Goal: Task Accomplishment & Management: Manage account settings

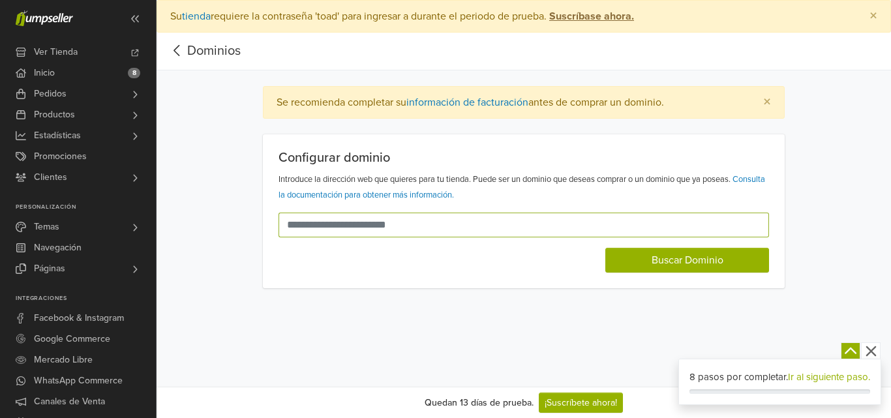
click at [446, 224] on input "text" at bounding box center [516, 225] width 475 height 25
click at [425, 225] on input "text" at bounding box center [516, 225] width 475 height 25
click at [421, 223] on input "text" at bounding box center [516, 225] width 475 height 25
drag, startPoint x: 435, startPoint y: 223, endPoint x: 405, endPoint y: 224, distance: 29.4
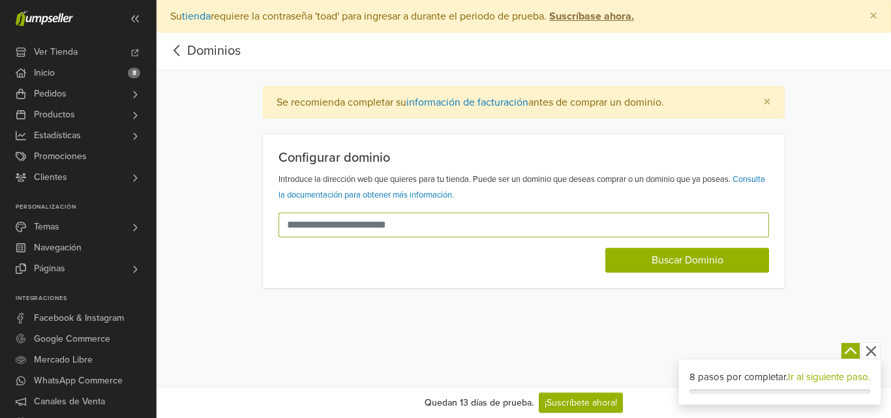
click at [405, 224] on input "text" at bounding box center [516, 225] width 475 height 25
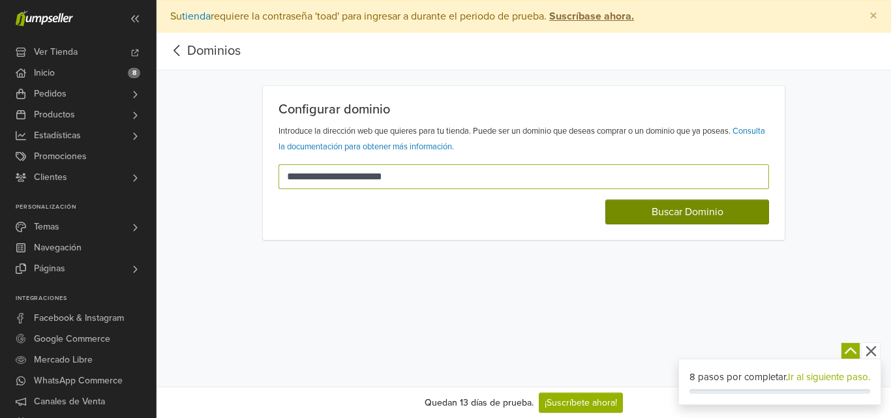
type input "**********"
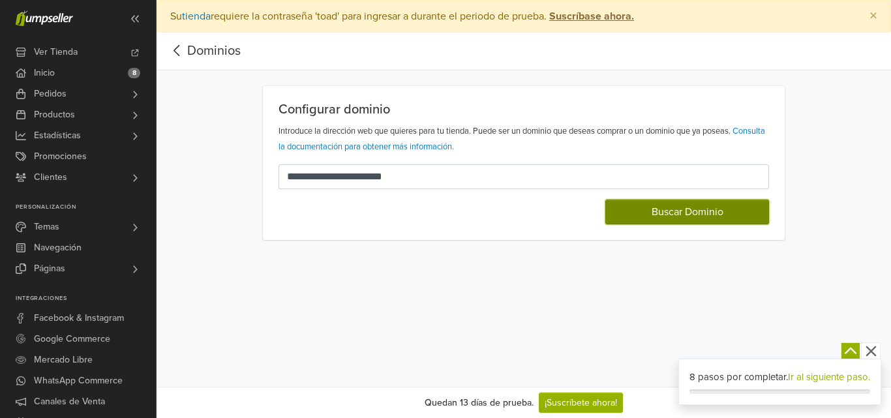
click at [675, 219] on button "Buscar Dominio" at bounding box center [688, 212] width 164 height 25
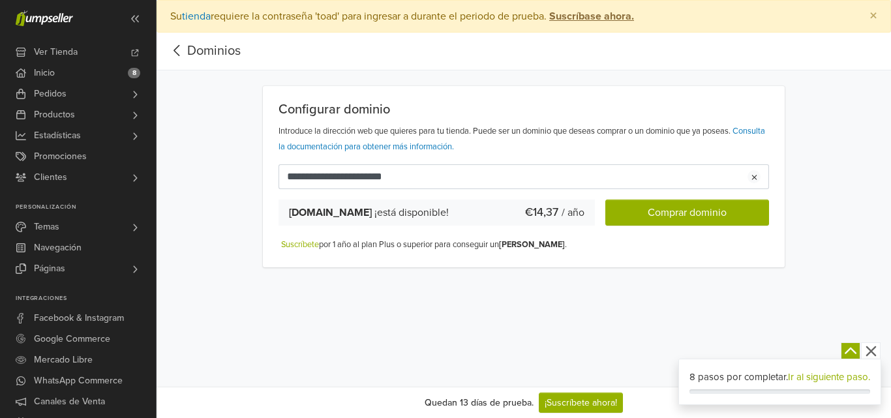
click at [181, 50] on icon at bounding box center [177, 50] width 20 height 16
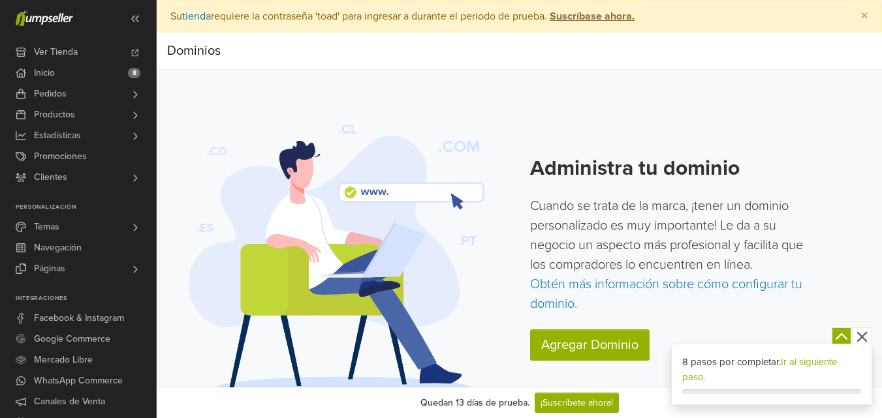
scroll to position [18, 0]
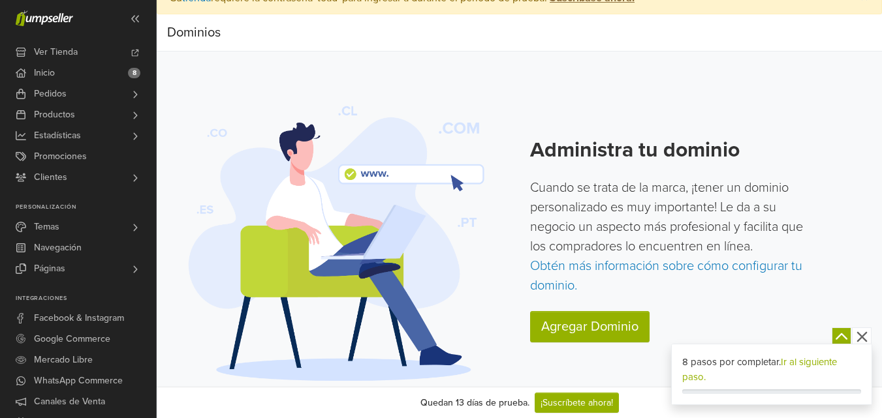
click at [862, 338] on icon "button" at bounding box center [861, 336] width 10 height 10
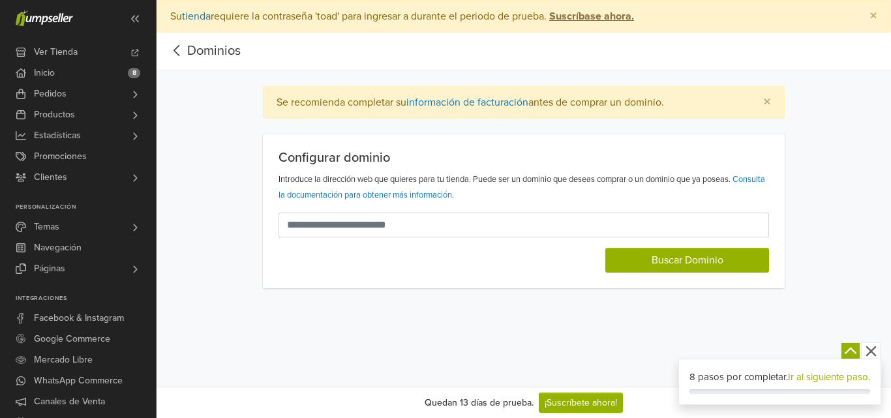
click at [169, 45] on icon at bounding box center [177, 50] width 20 height 16
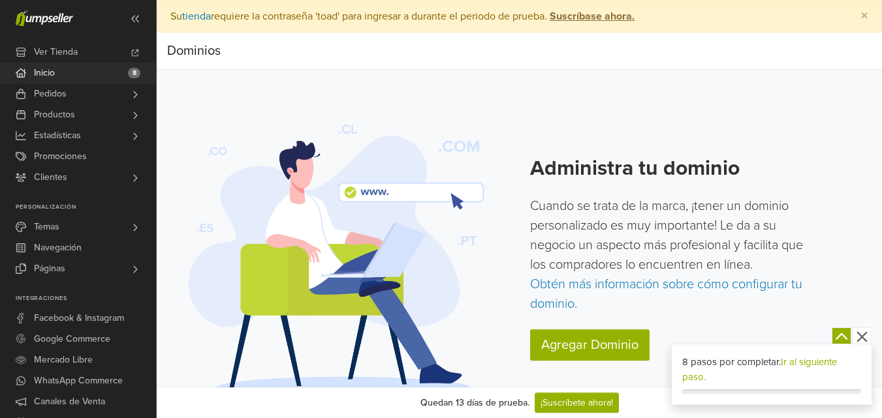
click at [62, 72] on link "Inicio 8" at bounding box center [78, 73] width 156 height 21
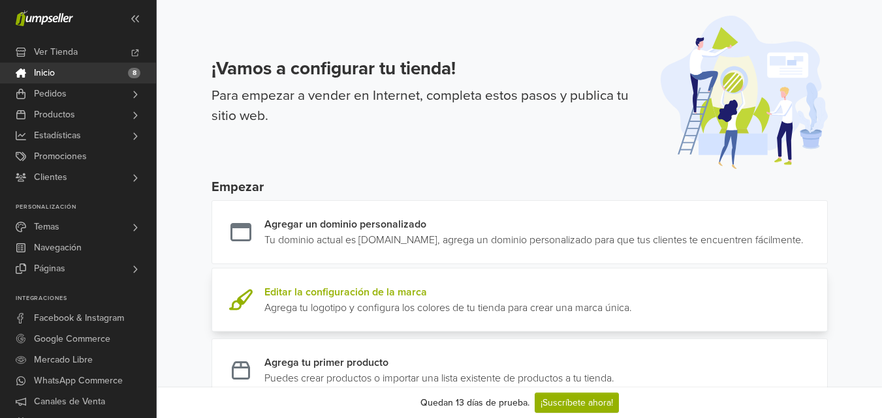
click at [632, 316] on link at bounding box center [632, 299] width 0 height 31
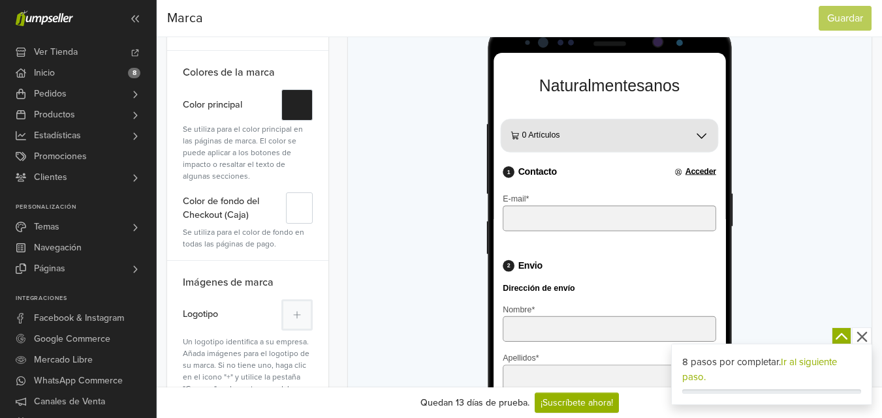
scroll to position [150, 0]
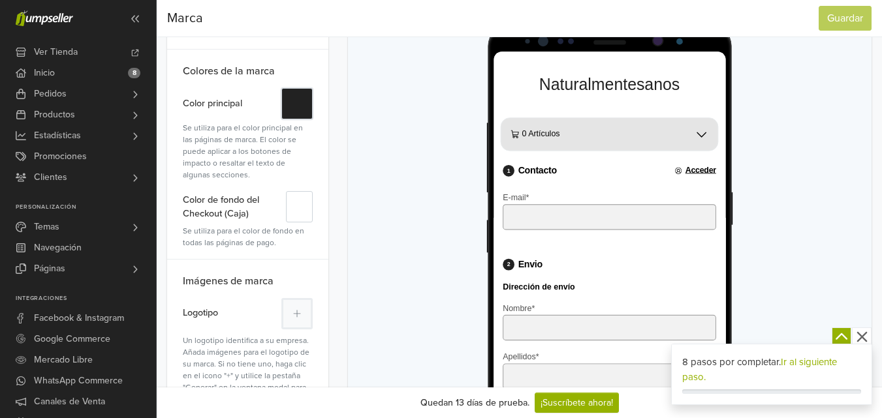
click at [288, 106] on button "#" at bounding box center [296, 103] width 31 height 31
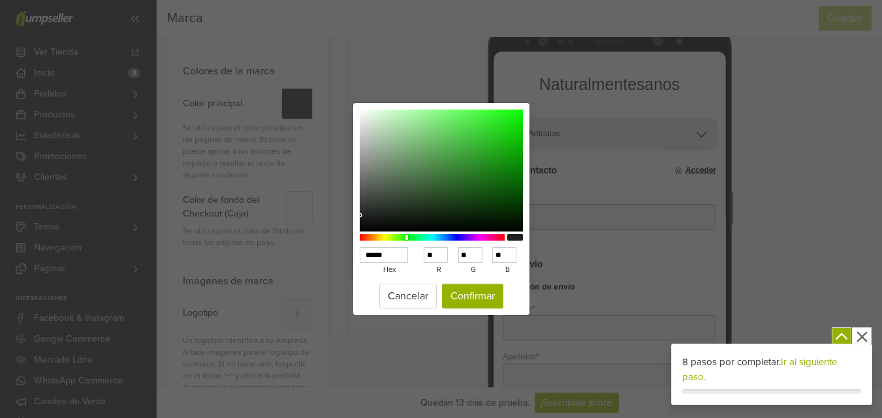
click at [407, 238] on div at bounding box center [432, 237] width 145 height 7
type input "******"
type input "*"
type input "**"
type input "*"
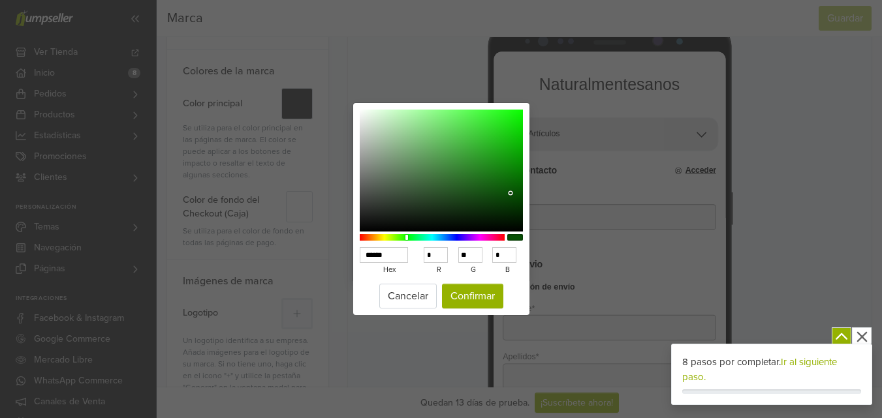
click at [510, 193] on div at bounding box center [441, 171] width 163 height 123
click at [468, 298] on button "Confirmar" at bounding box center [472, 296] width 61 height 25
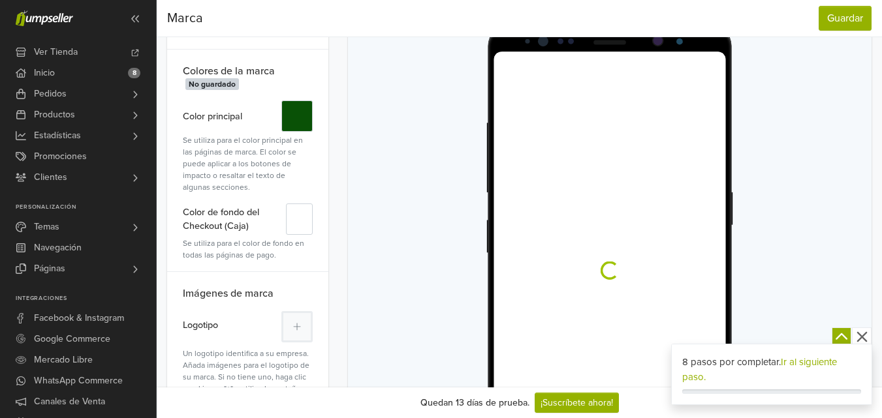
scroll to position [0, 0]
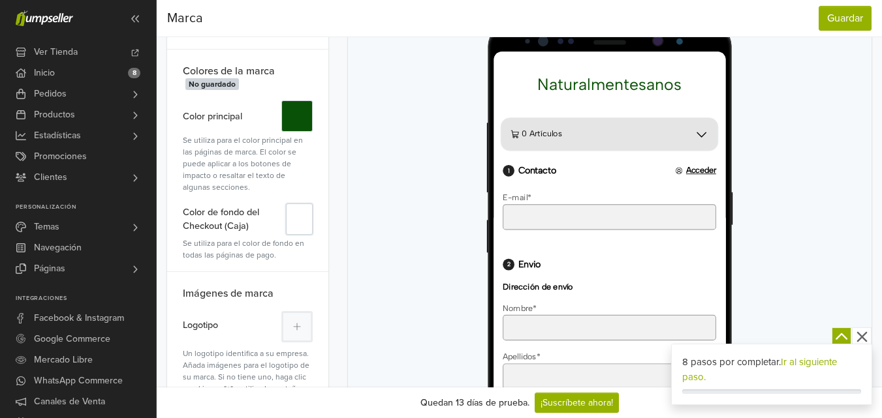
click at [291, 226] on button "#" at bounding box center [299, 219] width 27 height 31
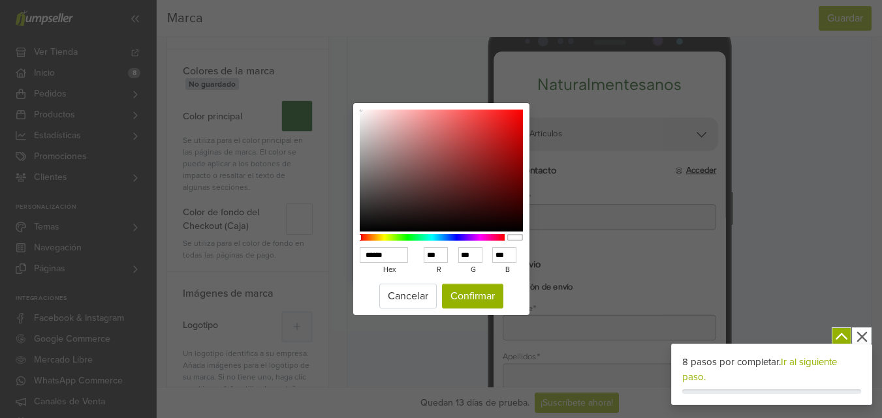
click at [376, 239] on div at bounding box center [432, 237] width 145 height 7
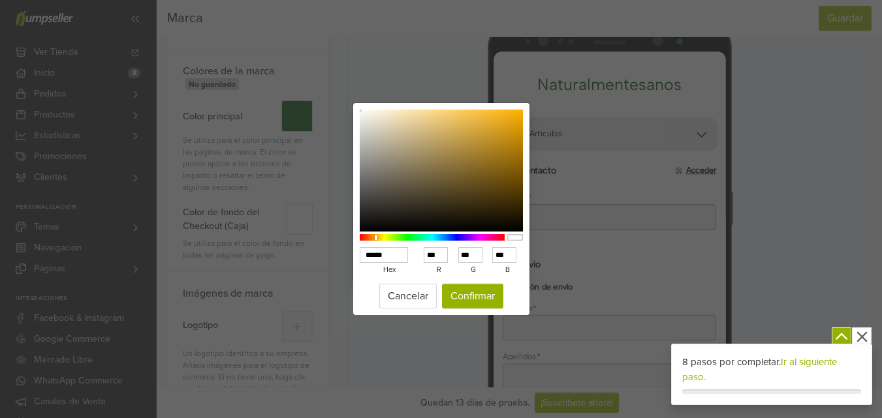
type input "******"
type input "***"
type input "**"
click at [516, 112] on div at bounding box center [441, 171] width 163 height 123
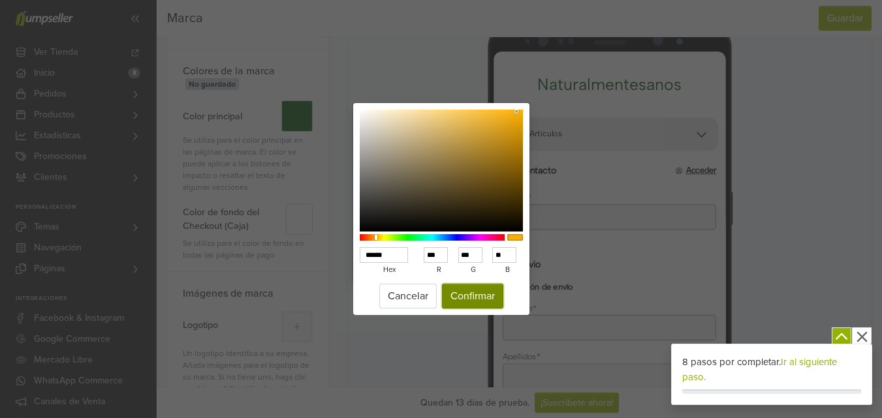
click at [470, 303] on button "Confirmar" at bounding box center [472, 296] width 61 height 25
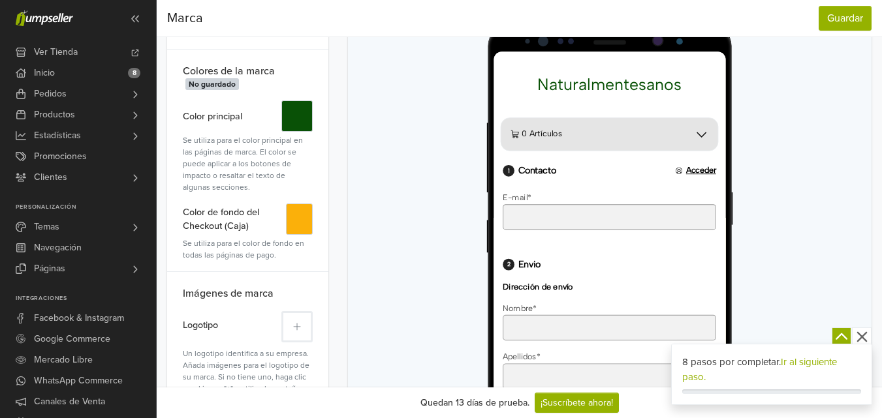
click at [294, 327] on icon at bounding box center [297, 326] width 7 height 7
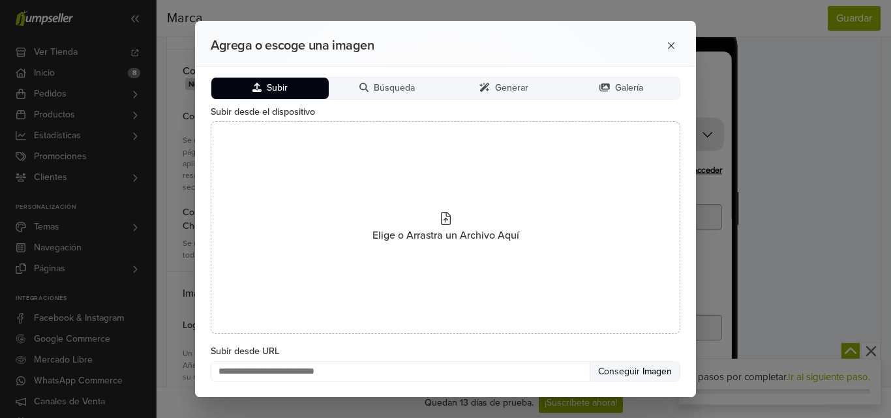
click at [276, 87] on span "Subir" at bounding box center [277, 88] width 21 height 11
click at [283, 86] on span "Subir" at bounding box center [277, 88] width 21 height 11
click at [627, 85] on span "Galería" at bounding box center [629, 88] width 28 height 11
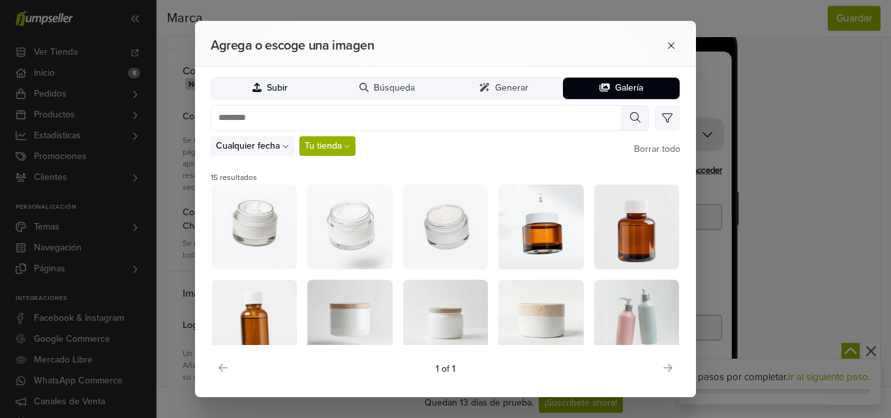
click at [284, 89] on span "Subir" at bounding box center [277, 88] width 21 height 11
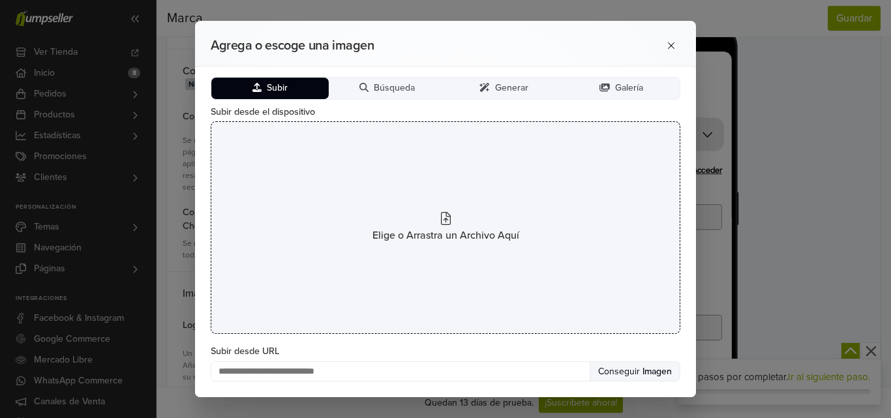
click at [450, 234] on span "Elige o Arrastra un Archivo Aquí" at bounding box center [446, 236] width 147 height 16
click at [426, 217] on div "Elige o Arrastra un Archivo Aquí" at bounding box center [446, 227] width 470 height 213
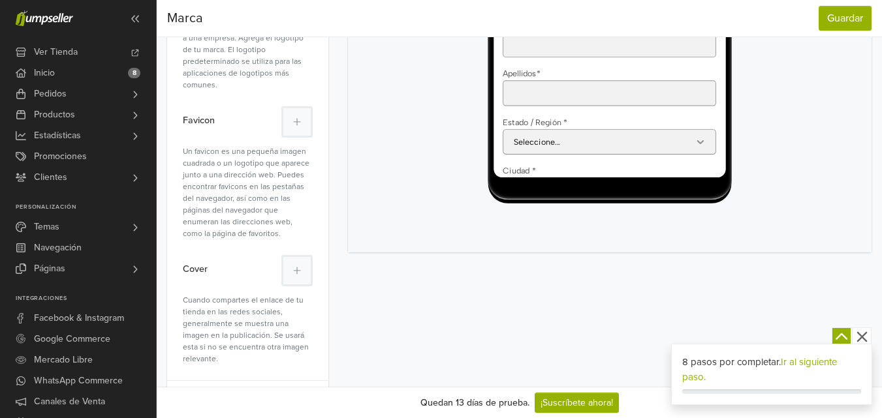
scroll to position [502, 0]
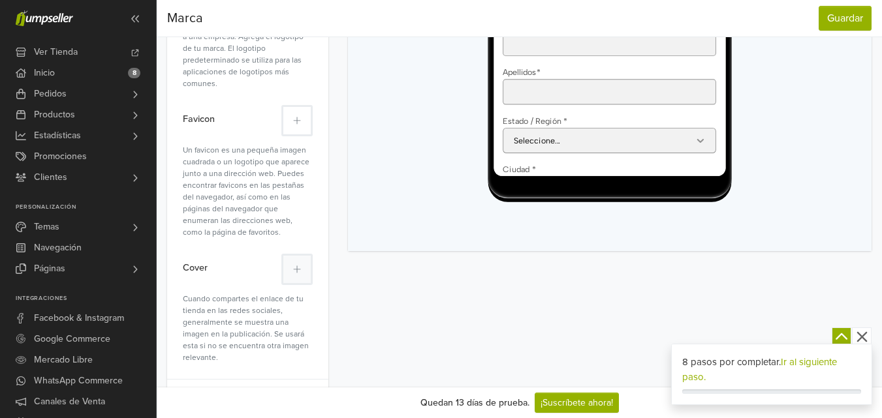
click at [296, 116] on icon at bounding box center [297, 120] width 8 height 9
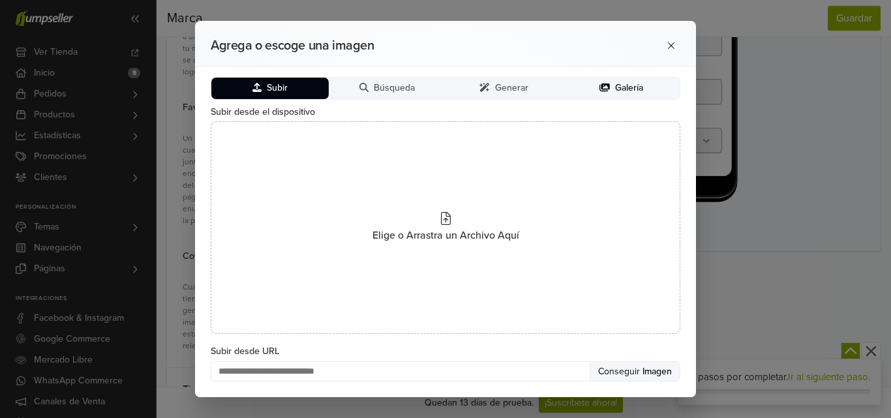
click at [617, 87] on span "Galería" at bounding box center [629, 88] width 28 height 11
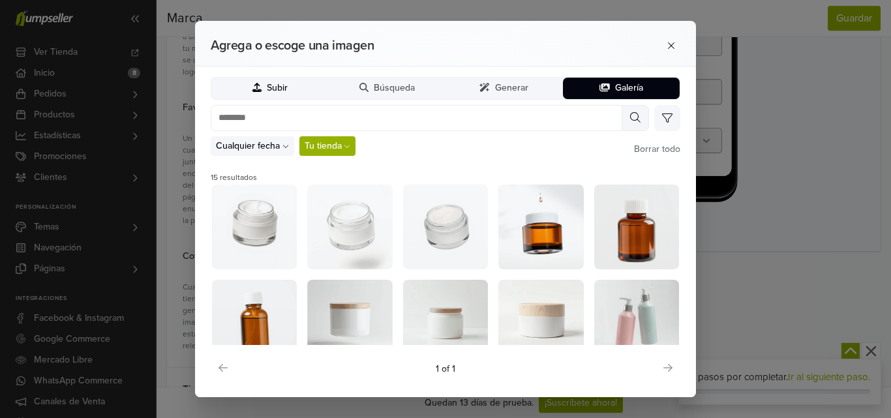
click at [294, 95] on button "Subir" at bounding box center [269, 89] width 117 height 22
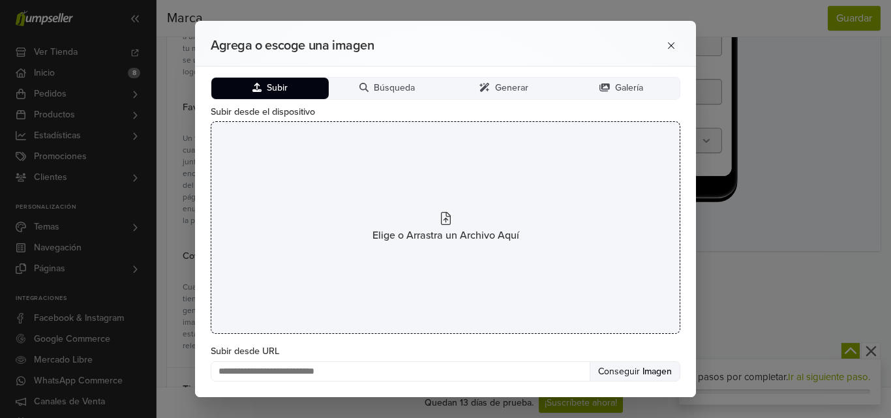
click at [437, 240] on span "Elige o Arrastra un Archivo Aquí" at bounding box center [446, 236] width 147 height 16
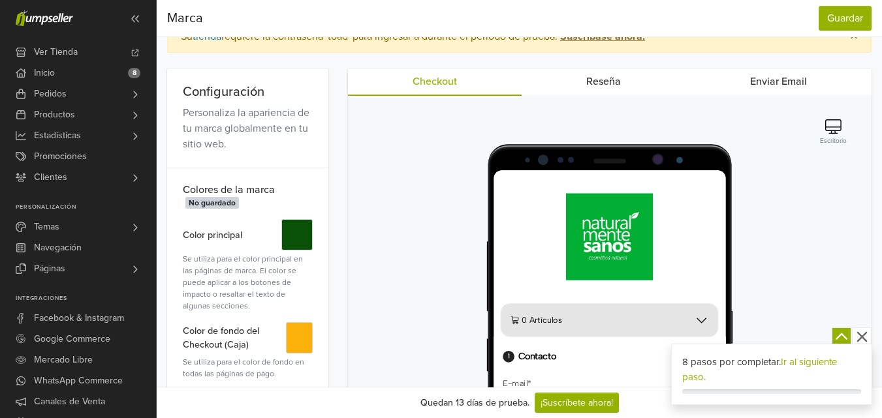
scroll to position [0, 0]
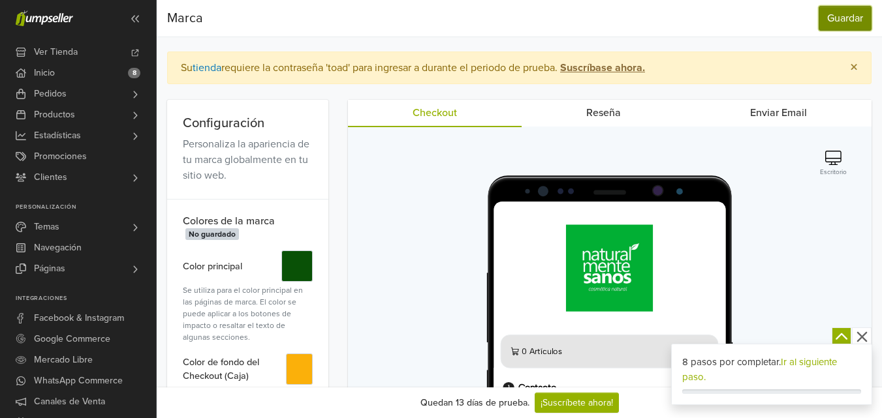
click at [846, 18] on button "Guardar" at bounding box center [844, 18] width 53 height 25
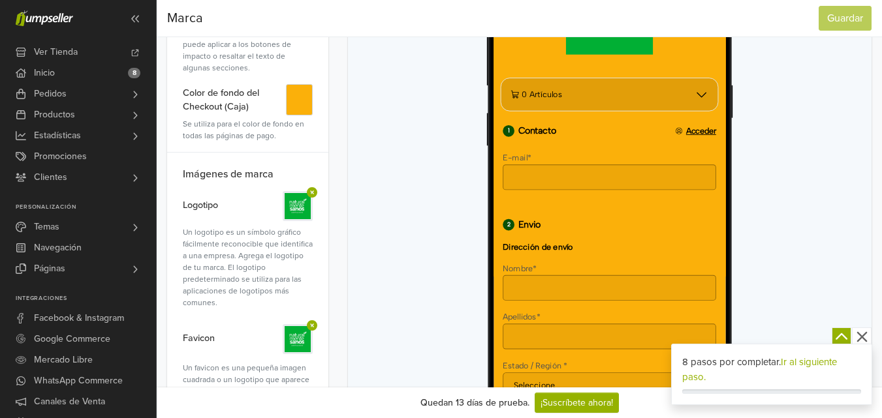
scroll to position [241, 0]
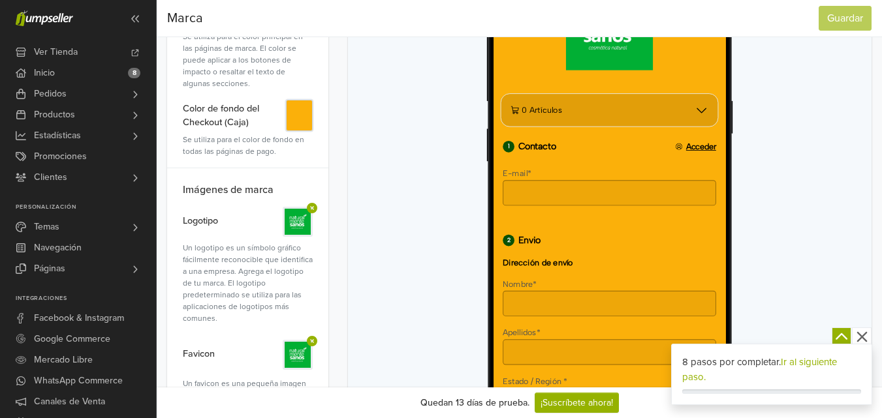
click at [298, 118] on button "#" at bounding box center [299, 115] width 27 height 31
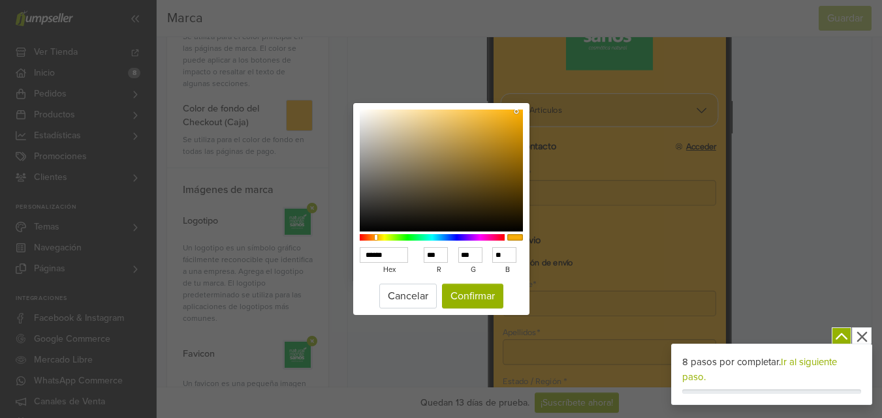
type input "******"
type input "***"
type input "**"
click at [497, 114] on div at bounding box center [441, 171] width 163 height 123
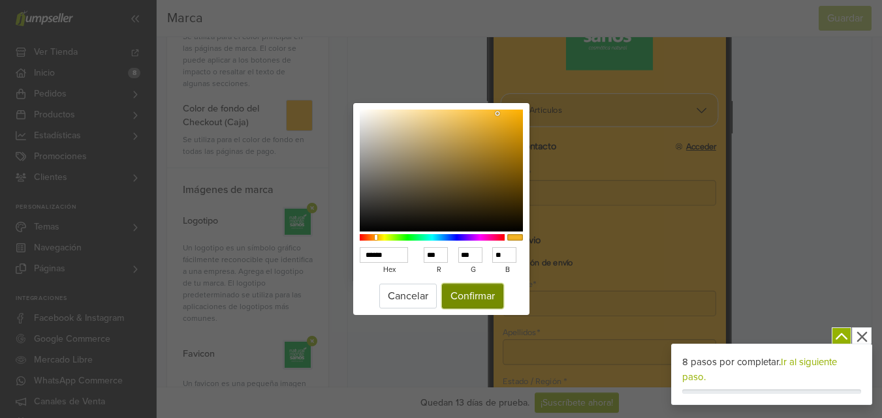
click at [465, 292] on button "Confirmar" at bounding box center [472, 296] width 61 height 25
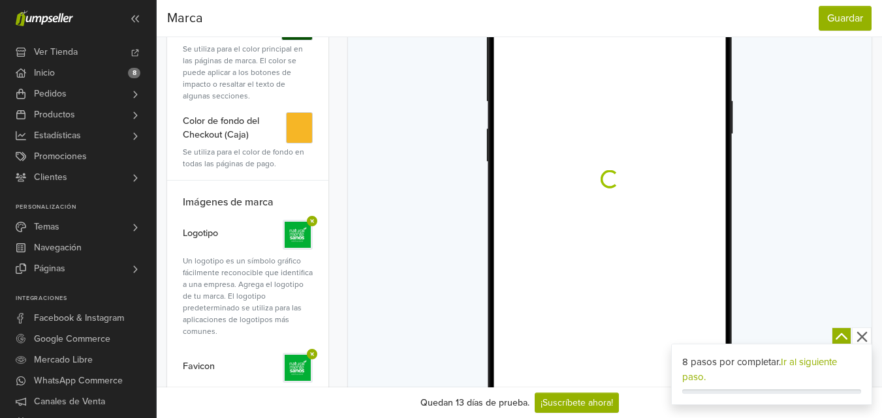
scroll to position [0, 0]
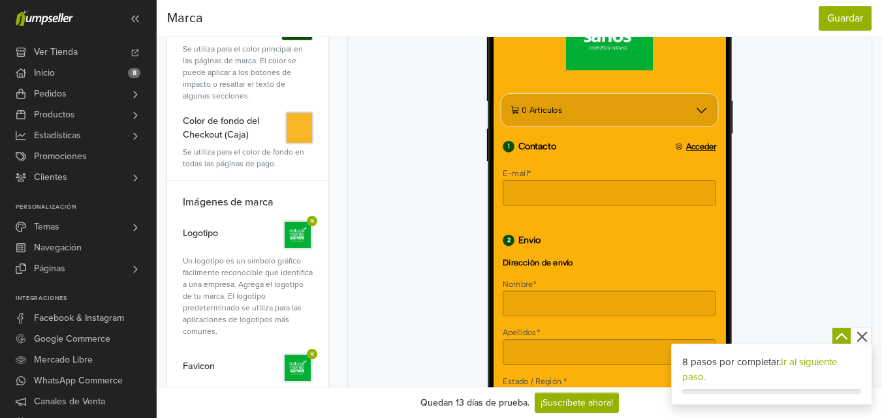
click at [294, 123] on button "#" at bounding box center [299, 127] width 27 height 31
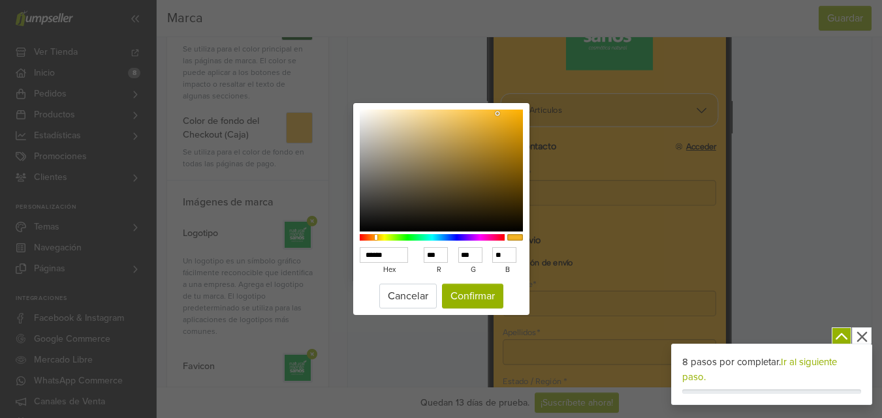
type input "******"
type input "***"
type input "**"
click at [476, 115] on div at bounding box center [441, 171] width 163 height 123
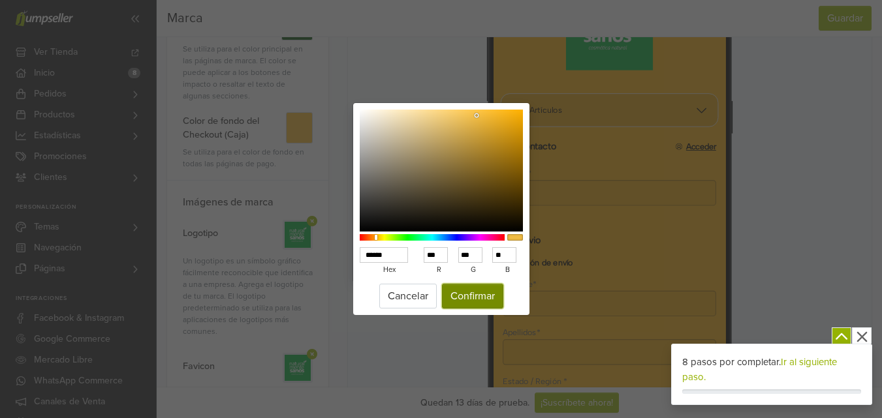
click at [463, 296] on button "Confirmar" at bounding box center [472, 296] width 61 height 25
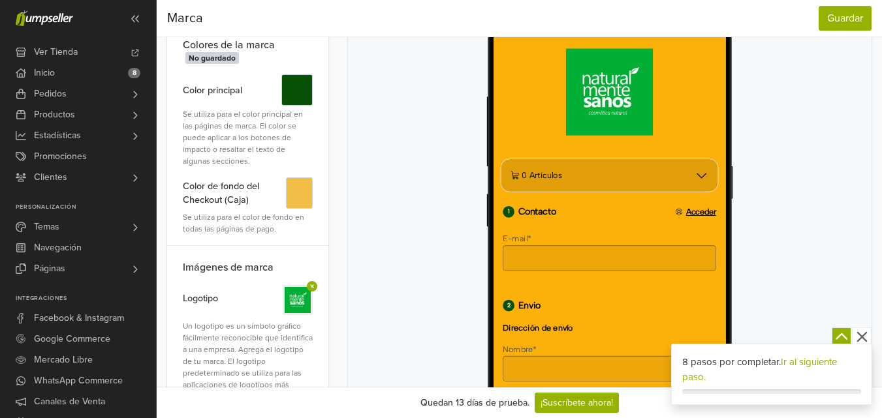
scroll to position [172, 0]
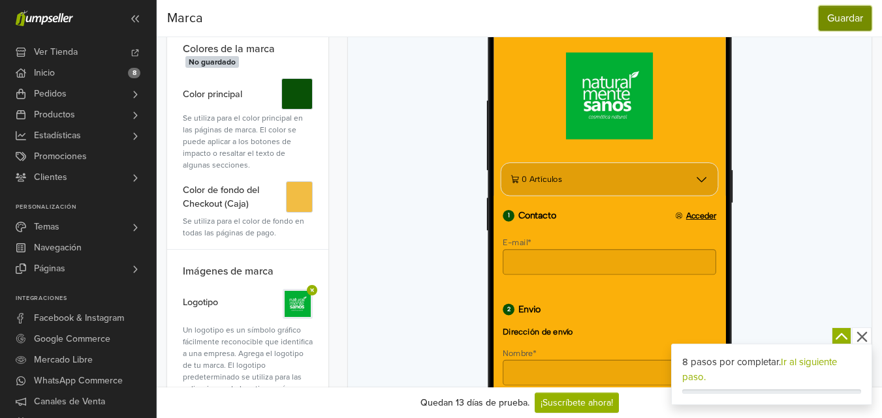
click at [836, 25] on button "Guardar" at bounding box center [844, 18] width 53 height 25
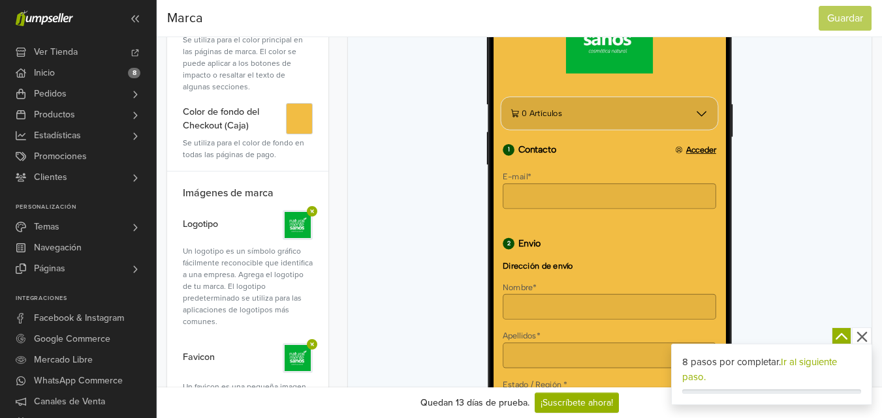
scroll to position [333, 0]
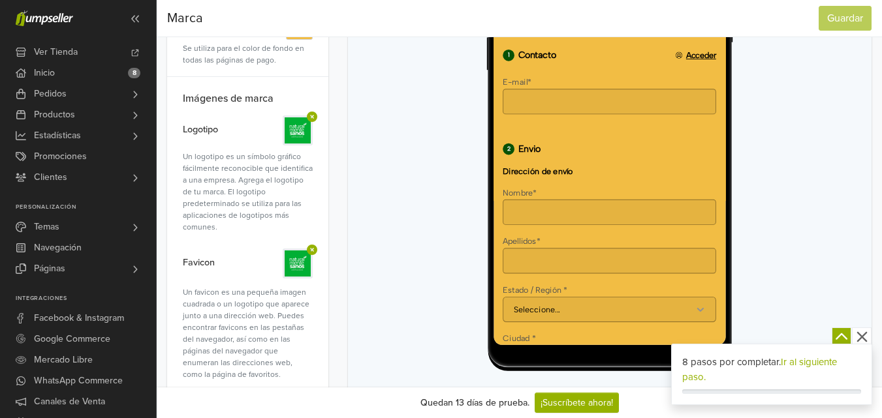
click at [865, 337] on icon "button" at bounding box center [861, 337] width 16 height 16
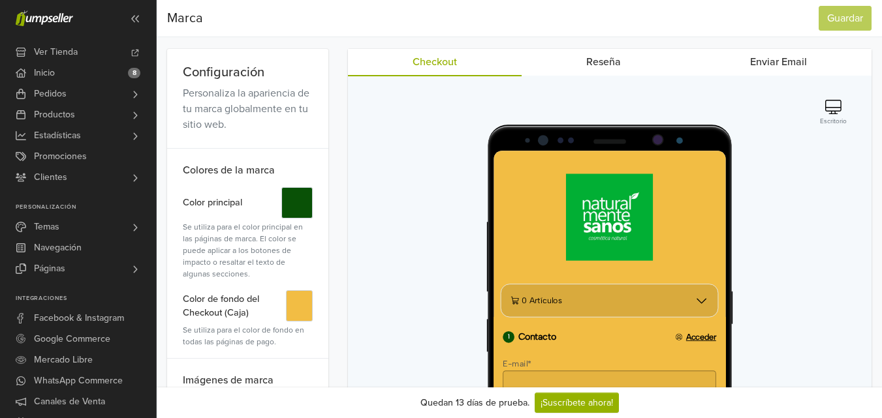
scroll to position [16, 0]
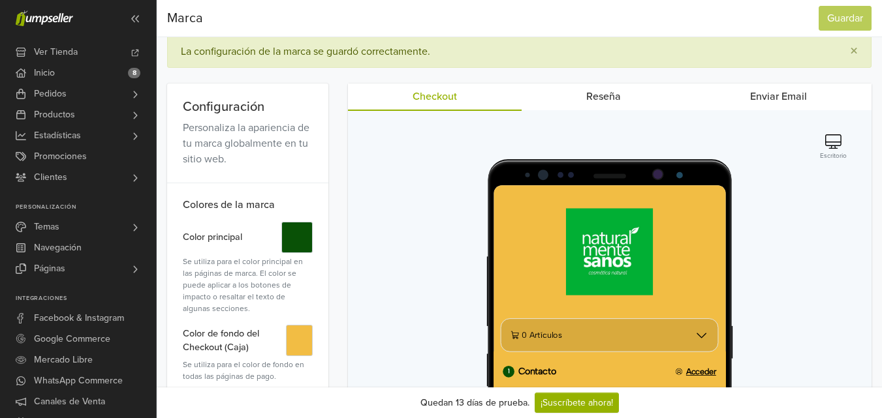
click at [596, 102] on link "Reseña" at bounding box center [603, 97] width 164 height 26
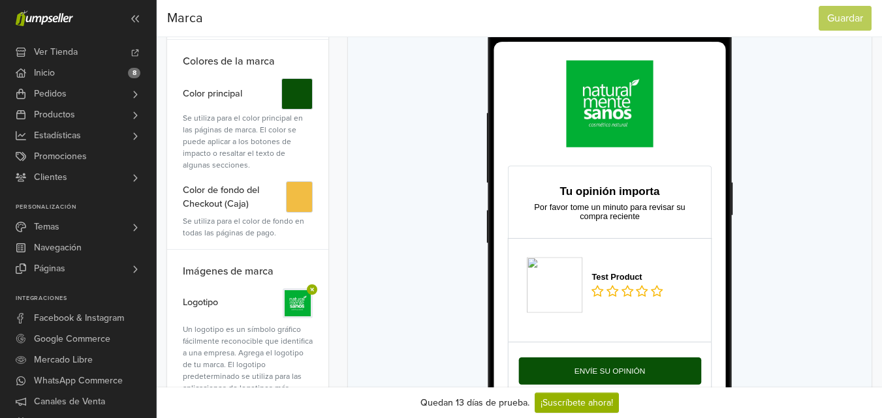
scroll to position [0, 0]
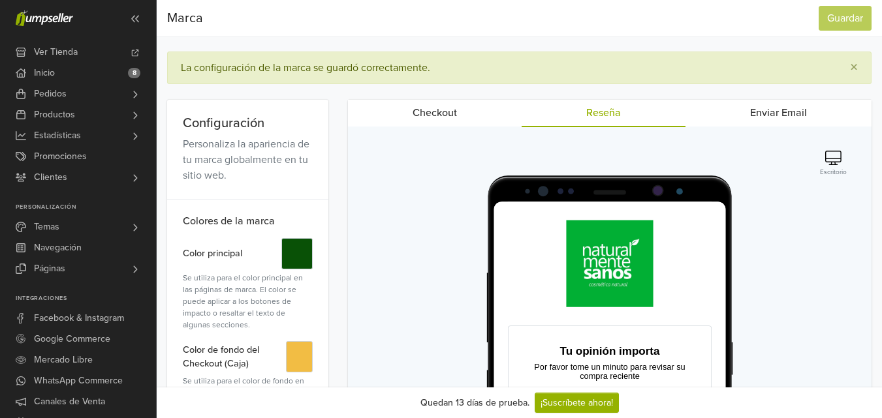
click at [782, 115] on link "Enviar Email" at bounding box center [778, 113] width 186 height 26
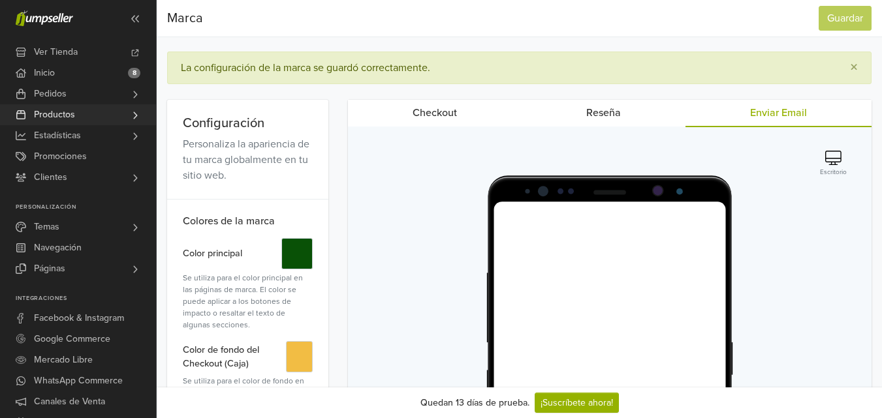
click at [60, 112] on span "Productos" at bounding box center [54, 114] width 41 height 21
